Goal: Task Accomplishment & Management: Use online tool/utility

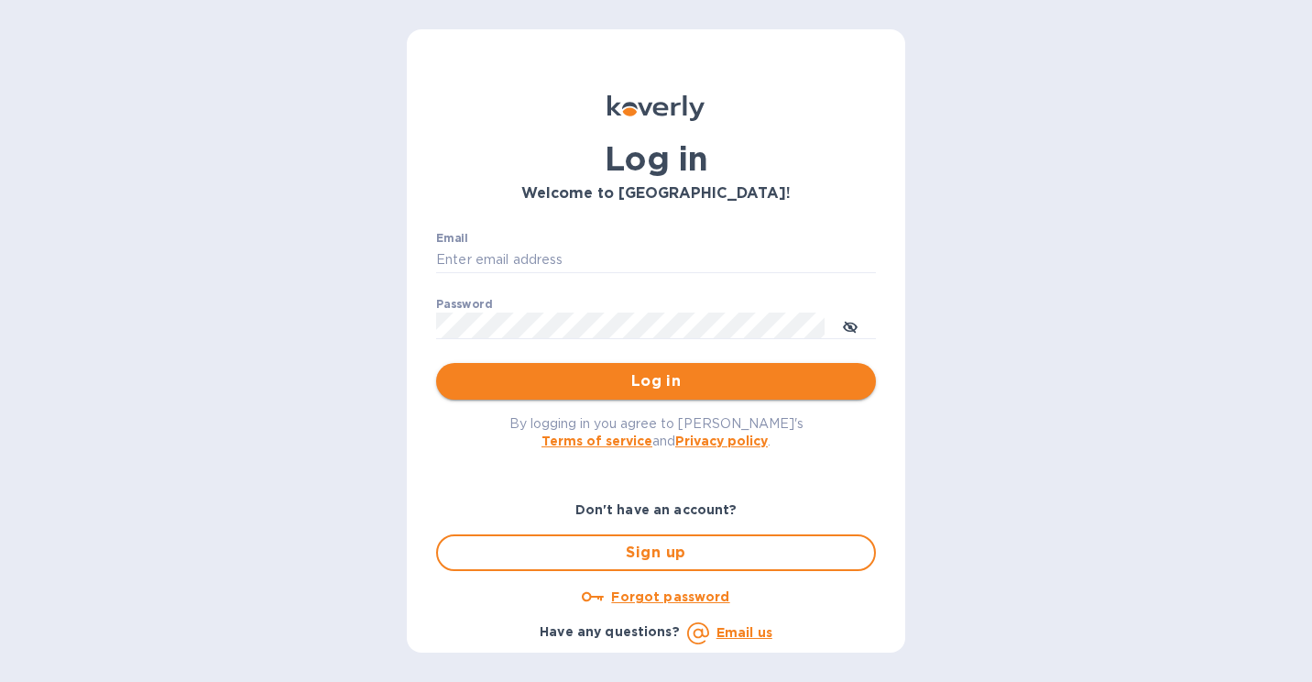
type input "[PERSON_NAME][EMAIL_ADDRESS][DOMAIN_NAME]"
click at [603, 385] on span "Log in" at bounding box center [656, 381] width 410 height 22
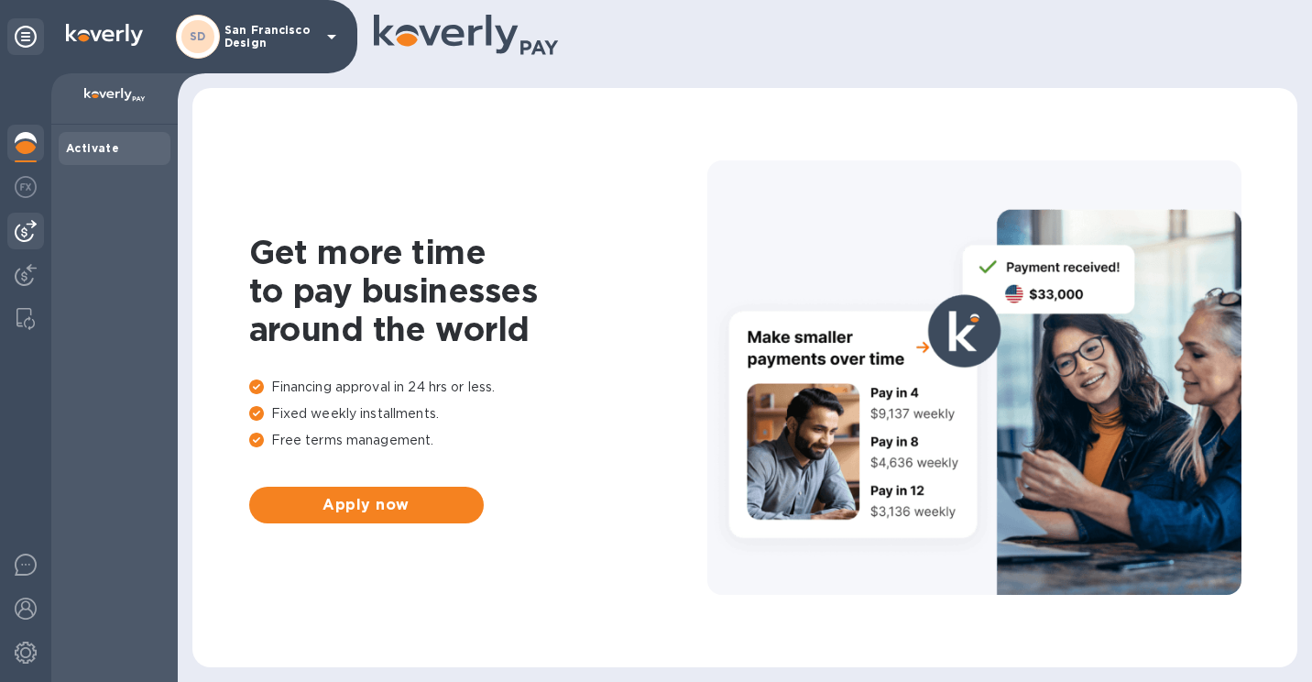
click at [27, 224] on img at bounding box center [26, 231] width 22 height 22
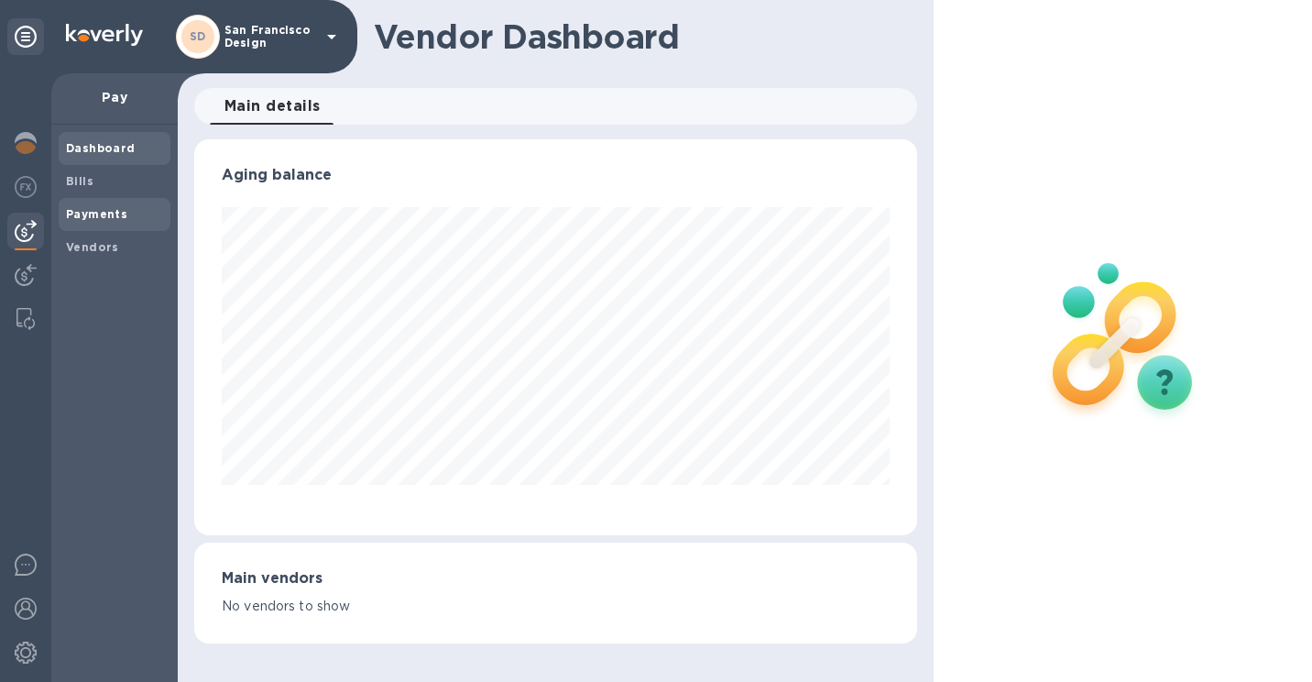
scroll to position [396, 723]
click at [127, 180] on span "Bills" at bounding box center [114, 181] width 97 height 18
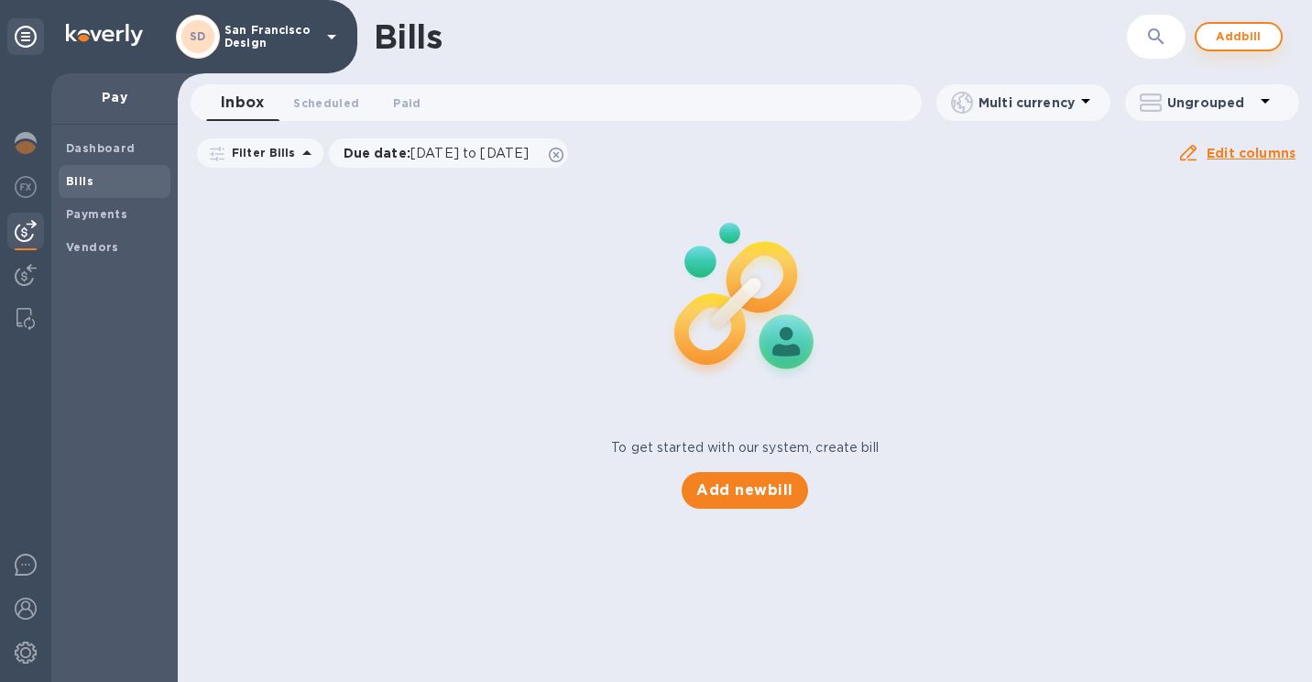
click at [1267, 32] on button "Add bill" at bounding box center [1239, 36] width 88 height 29
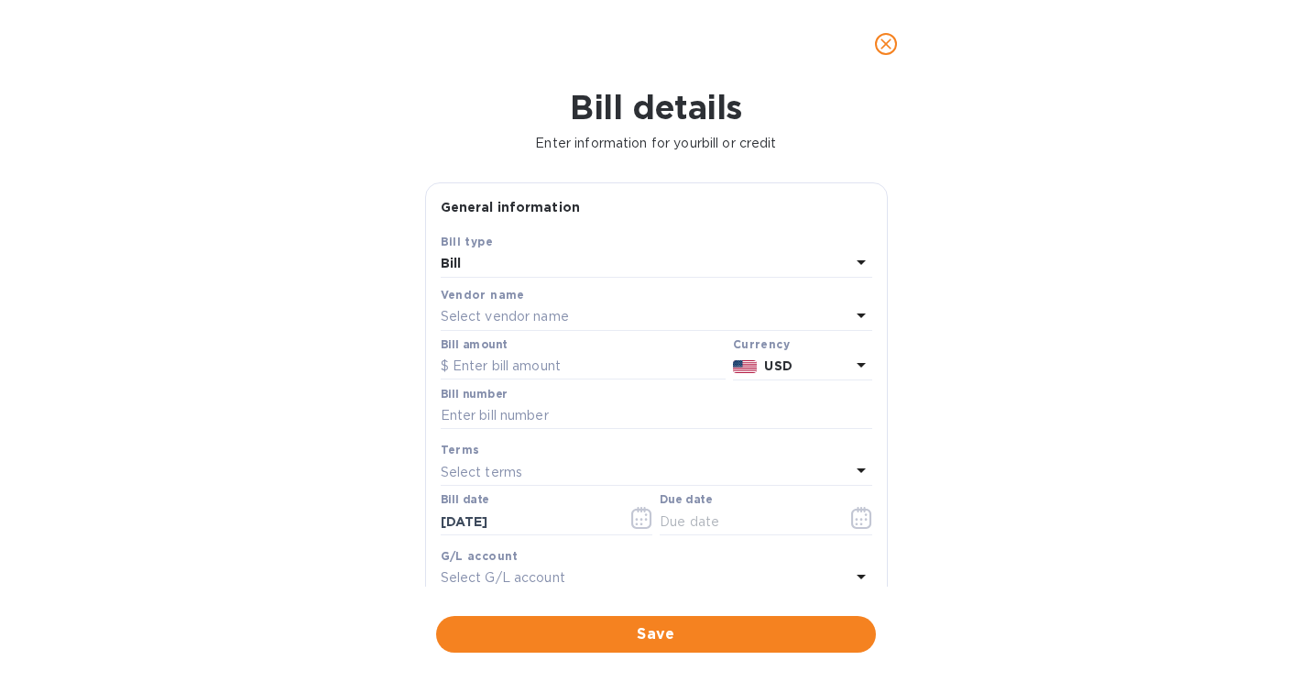
click at [490, 312] on p "Select vendor name" at bounding box center [505, 316] width 128 height 19
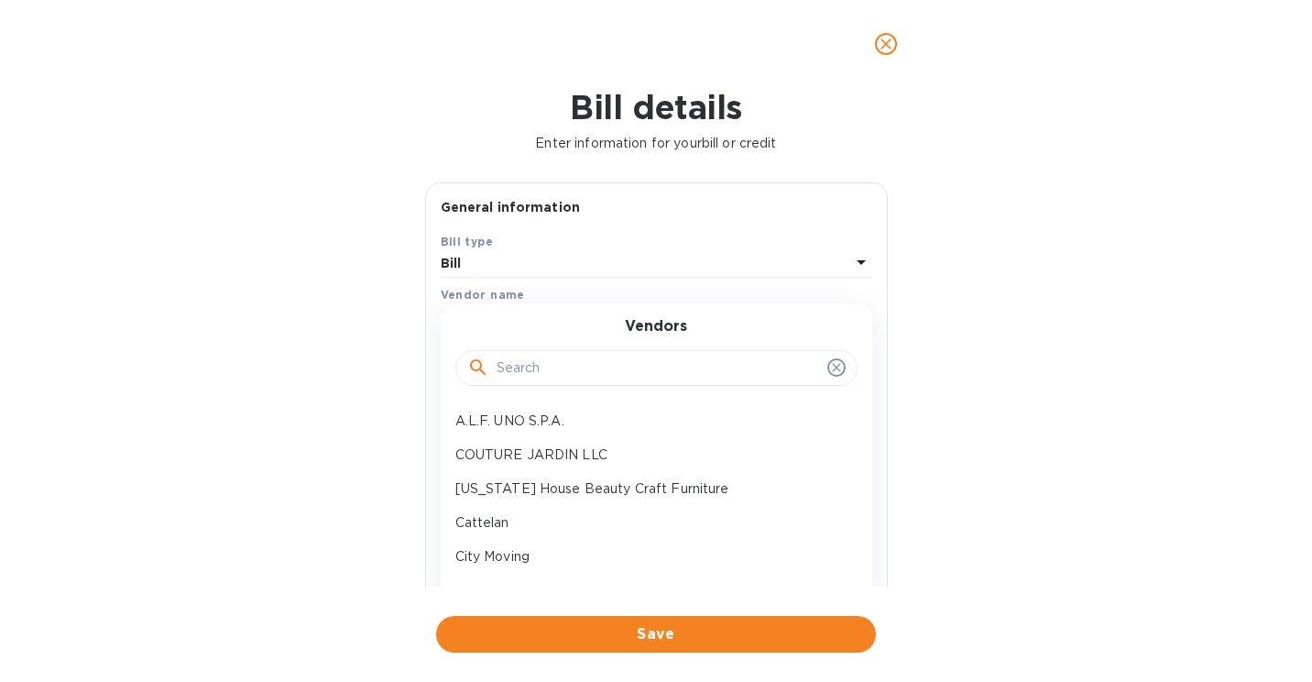
click at [515, 367] on input "text" at bounding box center [657, 368] width 323 height 27
type input "Inc"
click at [534, 490] on p "Incanto Intelier" at bounding box center [648, 488] width 387 height 19
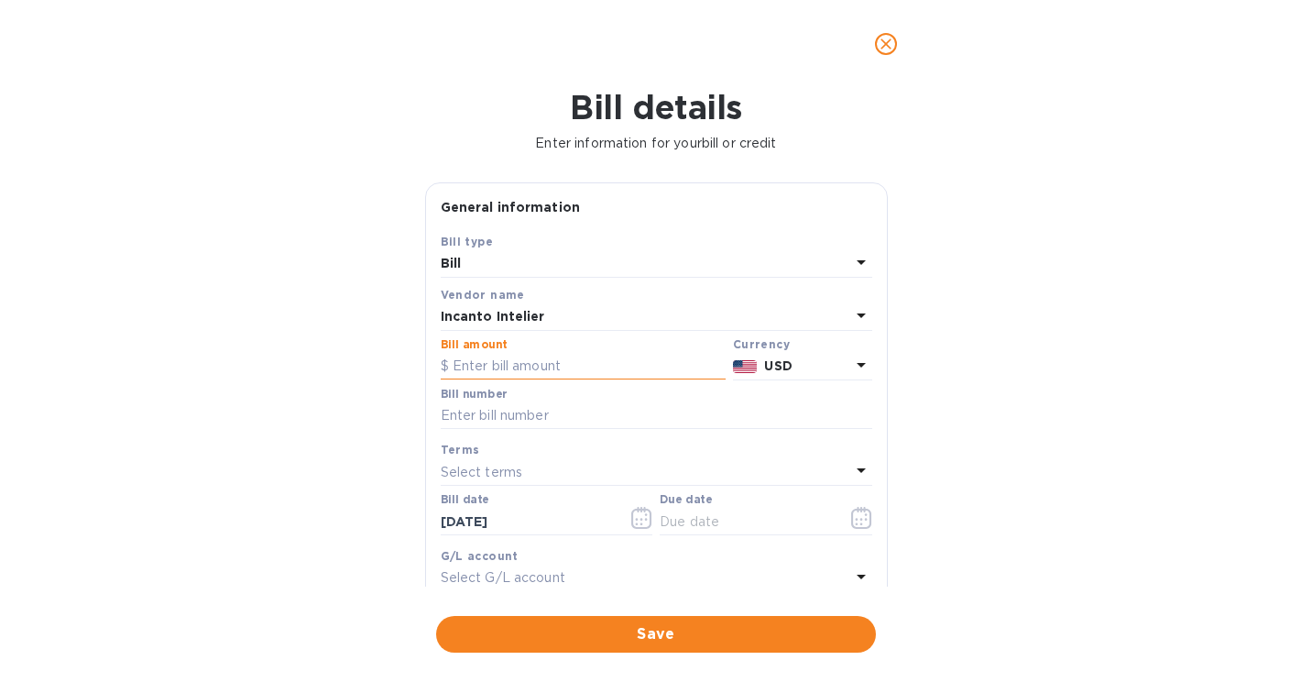
click at [549, 366] on input "text" at bounding box center [583, 366] width 285 height 27
